Goal: Task Accomplishment & Management: Manage account settings

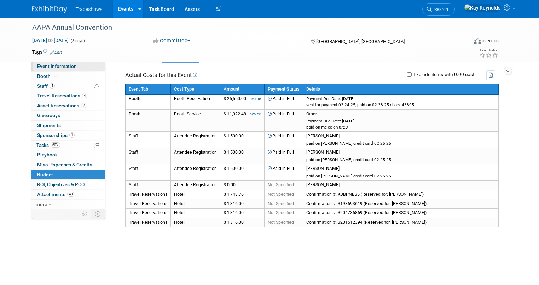
click at [50, 70] on link "Event Information" at bounding box center [68, 67] width 74 height 10
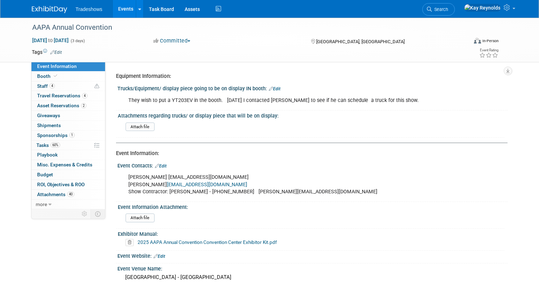
click at [156, 243] on link "2025 AAPA Annual Convention Convention Center Exhibitor Kit.pdf" at bounding box center [207, 242] width 139 height 6
click at [73, 68] on link "Event Information" at bounding box center [68, 67] width 74 height 10
click at [79, 173] on link "Budget" at bounding box center [68, 175] width 74 height 10
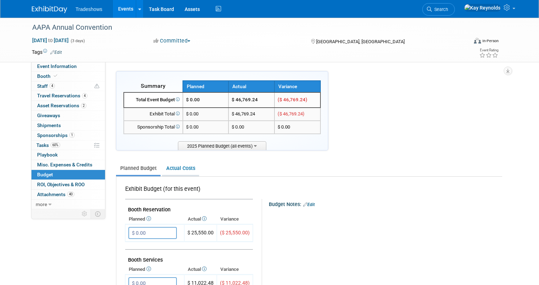
click at [174, 164] on link "Actual Costs" at bounding box center [180, 168] width 37 height 13
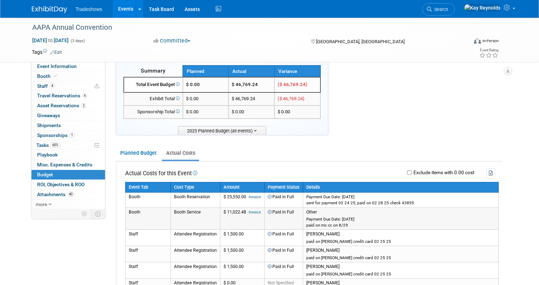
scroll to position [28, 0]
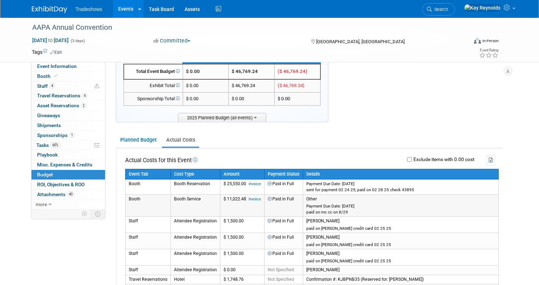
click at [249, 197] on link "Invoice" at bounding box center [255, 199] width 12 height 5
click at [448, 7] on span "Search" at bounding box center [440, 9] width 16 height 5
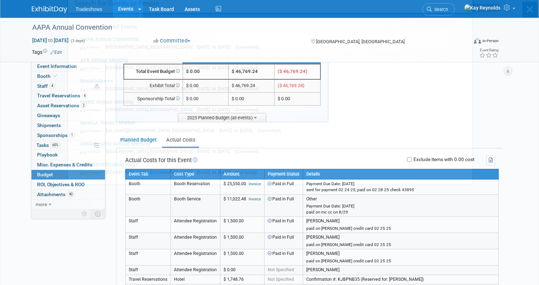
scroll to position [0, 0]
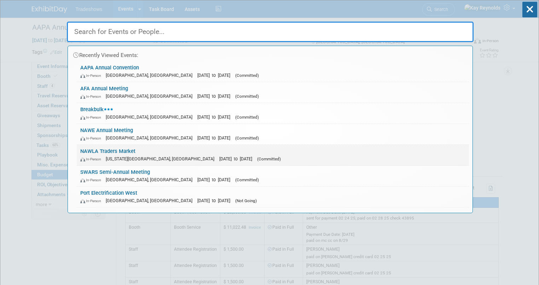
click at [96, 151] on link "NAWLA Traders Market In-Person Kansas City, MO Nov 6, 2025 to Nov 7, 2025 (Comm…" at bounding box center [273, 155] width 392 height 21
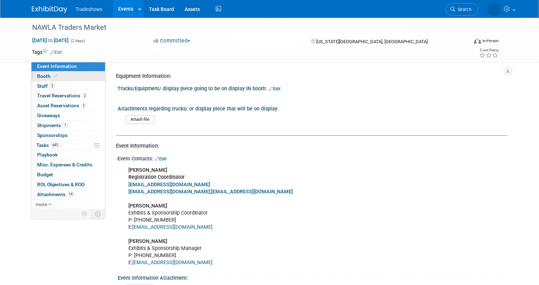
click at [52, 75] on span at bounding box center [55, 75] width 6 height 5
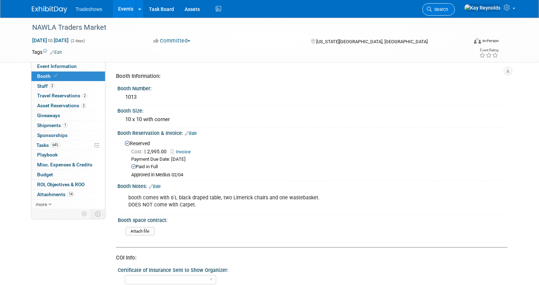
click at [455, 5] on link "Search" at bounding box center [438, 9] width 33 height 12
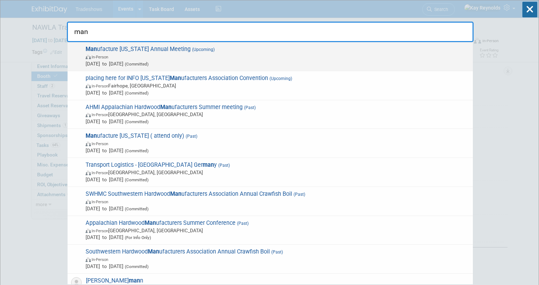
type input "man"
click at [126, 54] on span "In-Person" at bounding box center [278, 56] width 384 height 7
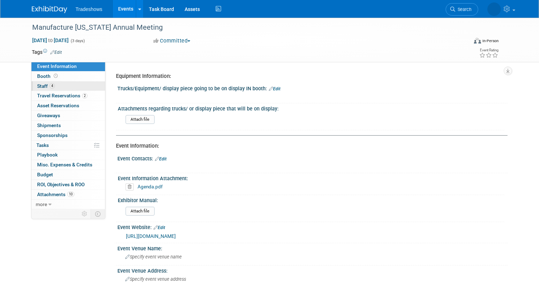
click at [64, 84] on link "4 Staff 4" at bounding box center [68, 86] width 74 height 10
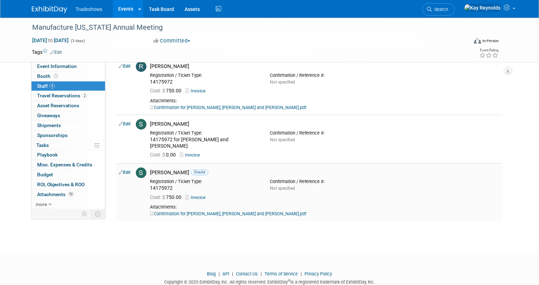
scroll to position [103, 0]
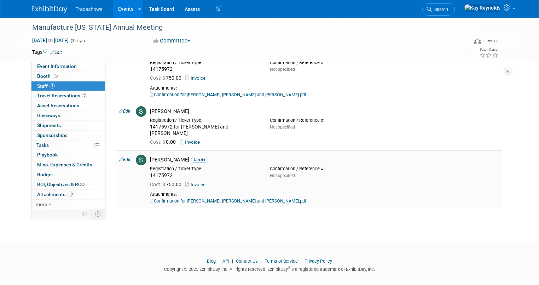
click at [183, 198] on link "Confirmation for [PERSON_NAME], [PERSON_NAME] and [PERSON_NAME].pdf" at bounding box center [228, 200] width 156 height 5
click at [85, 84] on link "4 Staff 4" at bounding box center [68, 86] width 74 height 10
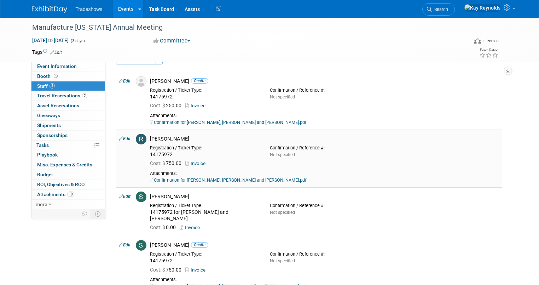
scroll to position [28, 0]
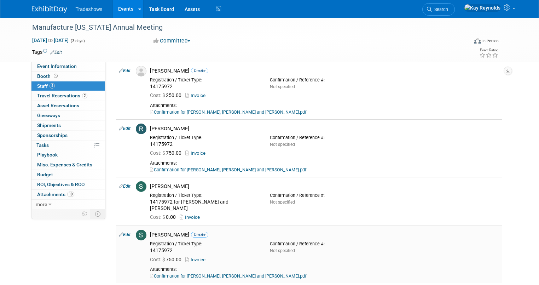
click at [120, 232] on link "Edit" at bounding box center [125, 234] width 12 height 5
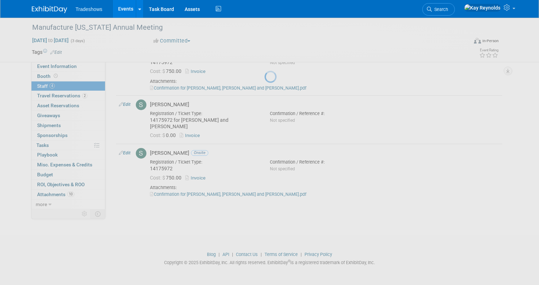
select select "bb74123d-1dcb-4f60-abc1-f954e0d36ddf"
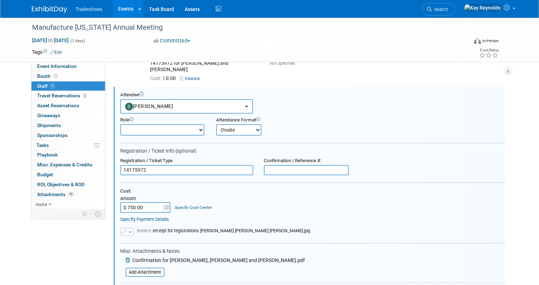
scroll to position [0, 0]
click at [169, 99] on button "[PERSON_NAME]" at bounding box center [186, 106] width 133 height 15
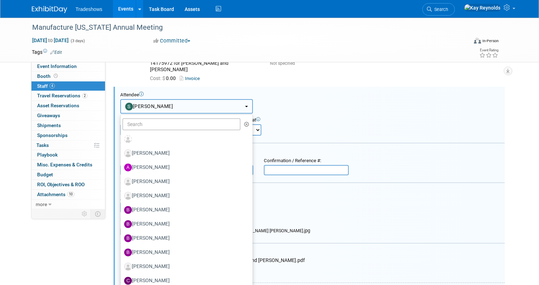
click at [172, 99] on button "[PERSON_NAME]" at bounding box center [186, 106] width 133 height 15
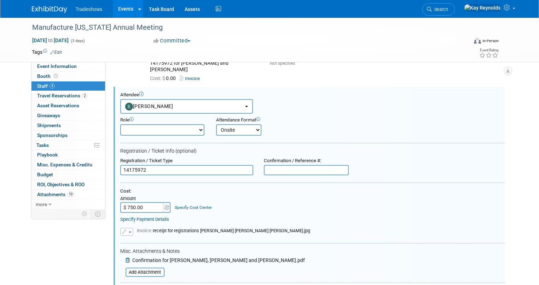
click at [146, 165] on input "14175972" at bounding box center [186, 170] width 133 height 11
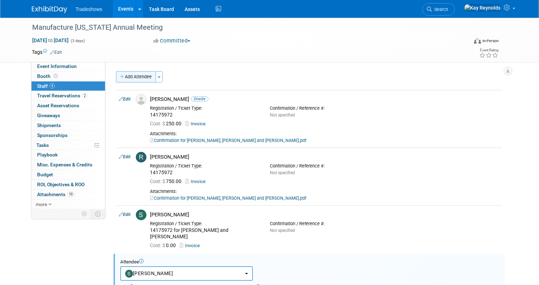
click at [133, 77] on button "Add Attendee" at bounding box center [136, 76] width 40 height 11
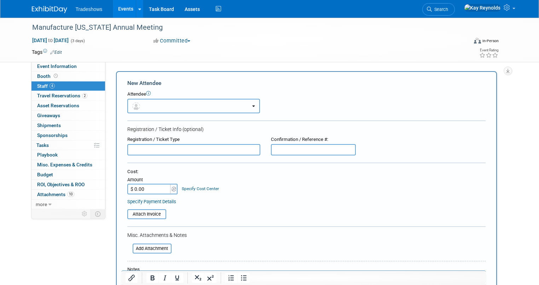
click at [136, 105] on button "button" at bounding box center [193, 106] width 133 height 15
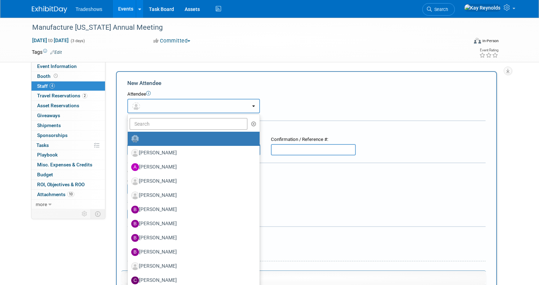
click at [144, 108] on button "button" at bounding box center [193, 106] width 133 height 15
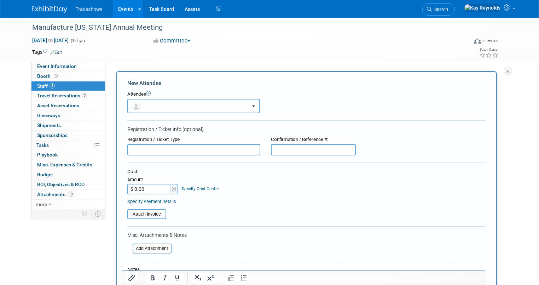
click at [141, 105] on button "button" at bounding box center [193, 106] width 133 height 15
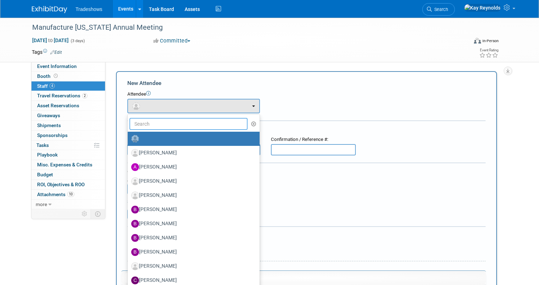
click at [139, 124] on input "text" at bounding box center [188, 124] width 119 height 12
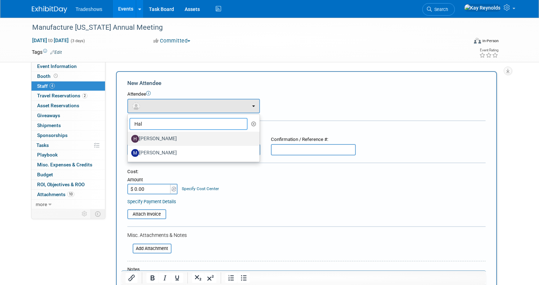
type input "Hal"
click at [146, 139] on label "[PERSON_NAME]" at bounding box center [191, 138] width 121 height 11
click at [129, 139] on input "[PERSON_NAME]" at bounding box center [126, 137] width 5 height 5
select select "ba4b219f-4279-4619-abd6-6b01f6bbadc3"
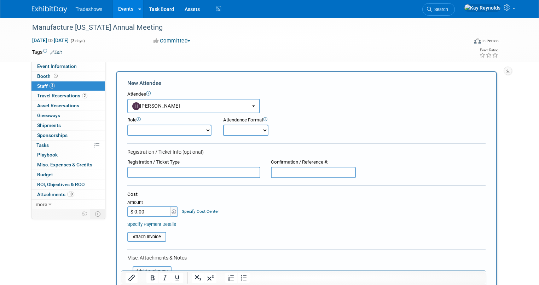
click at [225, 128] on select "Onsite Remote" at bounding box center [245, 130] width 45 height 11
select select "1"
click at [223, 125] on select "Onsite Remote" at bounding box center [245, 130] width 45 height 11
click at [133, 170] on input "text" at bounding box center [193, 172] width 133 height 11
type input "changed from [PERSON_NAME] to [PERSON_NAME]"
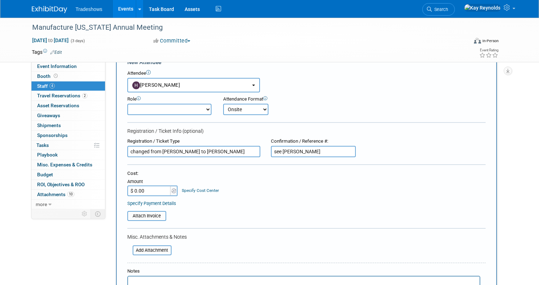
scroll to position [57, 0]
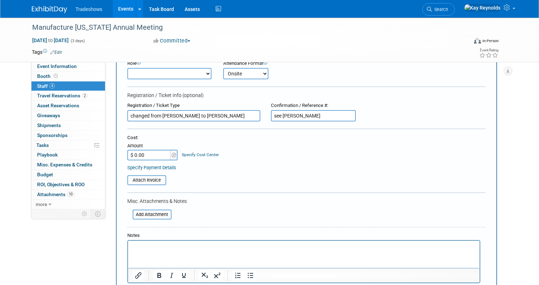
type input "see [PERSON_NAME]"
click at [136, 248] on p "Rich Text Area. Press ALT-0 for help." at bounding box center [303, 246] width 343 height 7
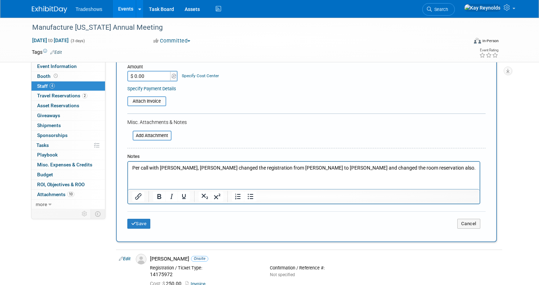
scroll to position [141, 0]
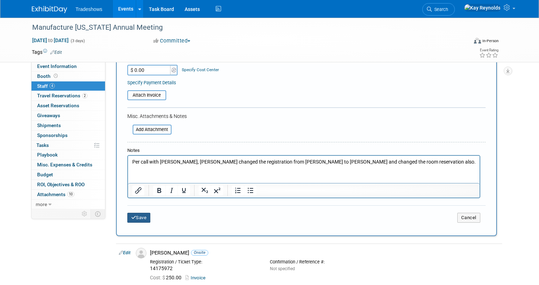
click at [134, 216] on button "Save" at bounding box center [138, 218] width 23 height 10
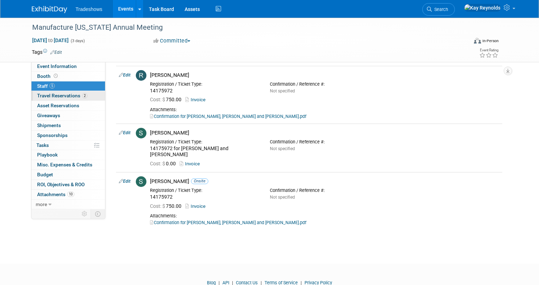
click at [88, 96] on link "2 Travel Reservations 2" at bounding box center [68, 96] width 74 height 10
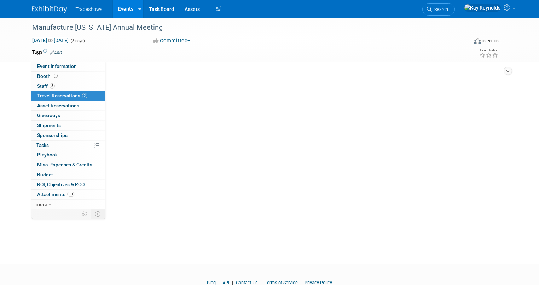
scroll to position [0, 0]
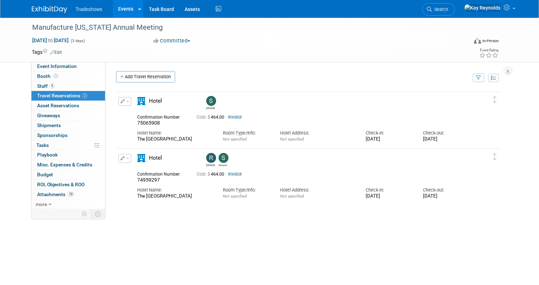
click at [121, 100] on icon "button" at bounding box center [123, 101] width 5 height 4
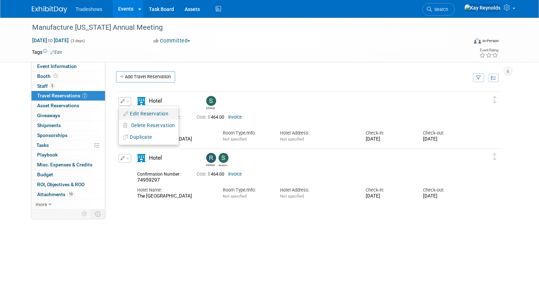
click at [139, 110] on button "Edit Reservation" at bounding box center [149, 114] width 60 height 10
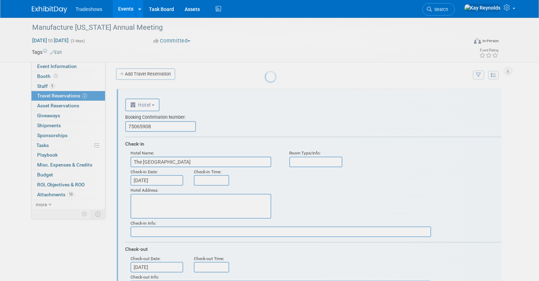
scroll to position [11, 0]
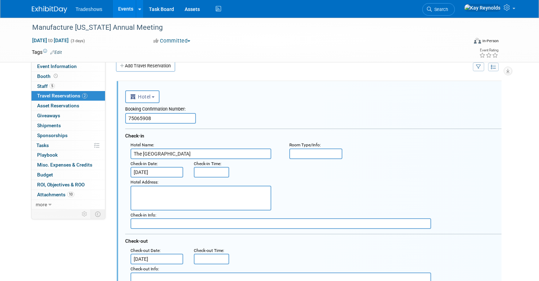
click at [153, 119] on input "75065908" at bounding box center [160, 118] width 71 height 11
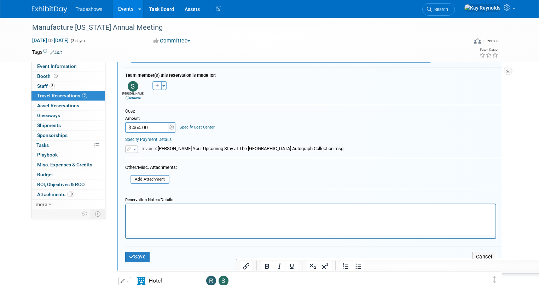
scroll to position [266, 0]
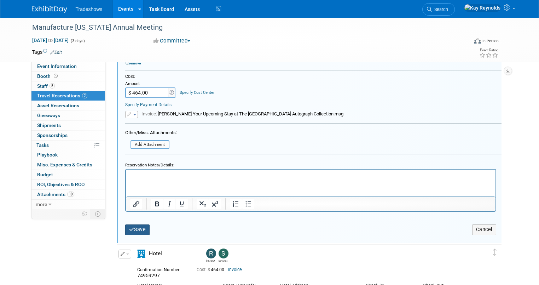
type input "75065908 changed to [PERSON_NAME]"
click at [140, 226] on button "Save" at bounding box center [137, 229] width 25 height 10
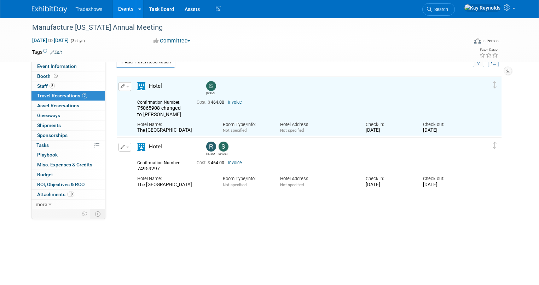
scroll to position [11, 0]
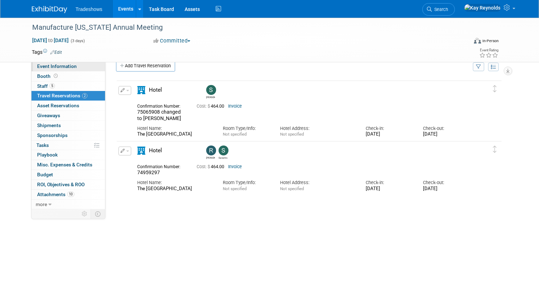
click at [69, 68] on span "Event Information" at bounding box center [57, 66] width 40 height 6
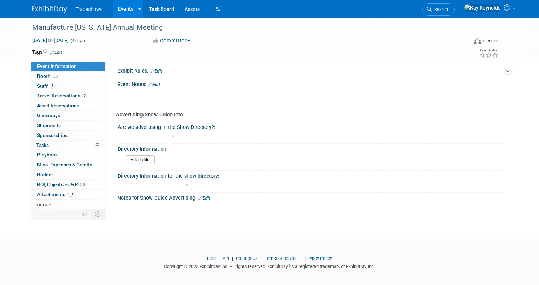
scroll to position [311, 0]
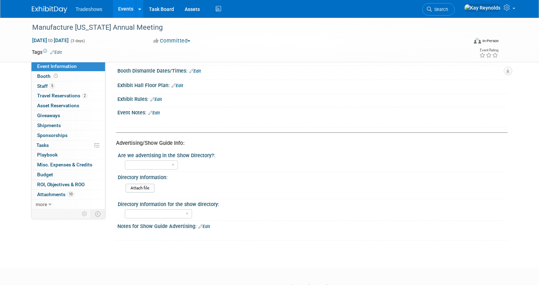
click at [148, 110] on link "Edit" at bounding box center [154, 112] width 12 height 5
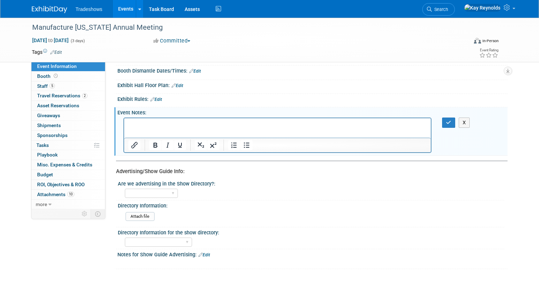
scroll to position [0, 0]
click at [128, 124] on p "Rich Text Area. Press ALT-0 for help." at bounding box center [277, 124] width 299 height 7
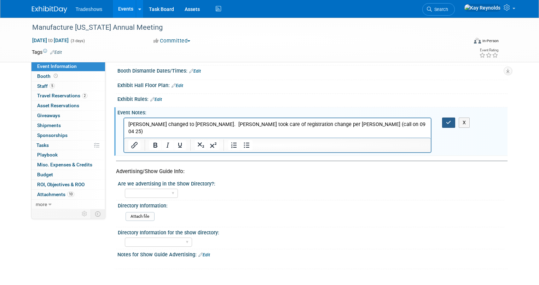
click at [451, 120] on icon "button" at bounding box center [448, 122] width 5 height 5
